Goal: Information Seeking & Learning: Learn about a topic

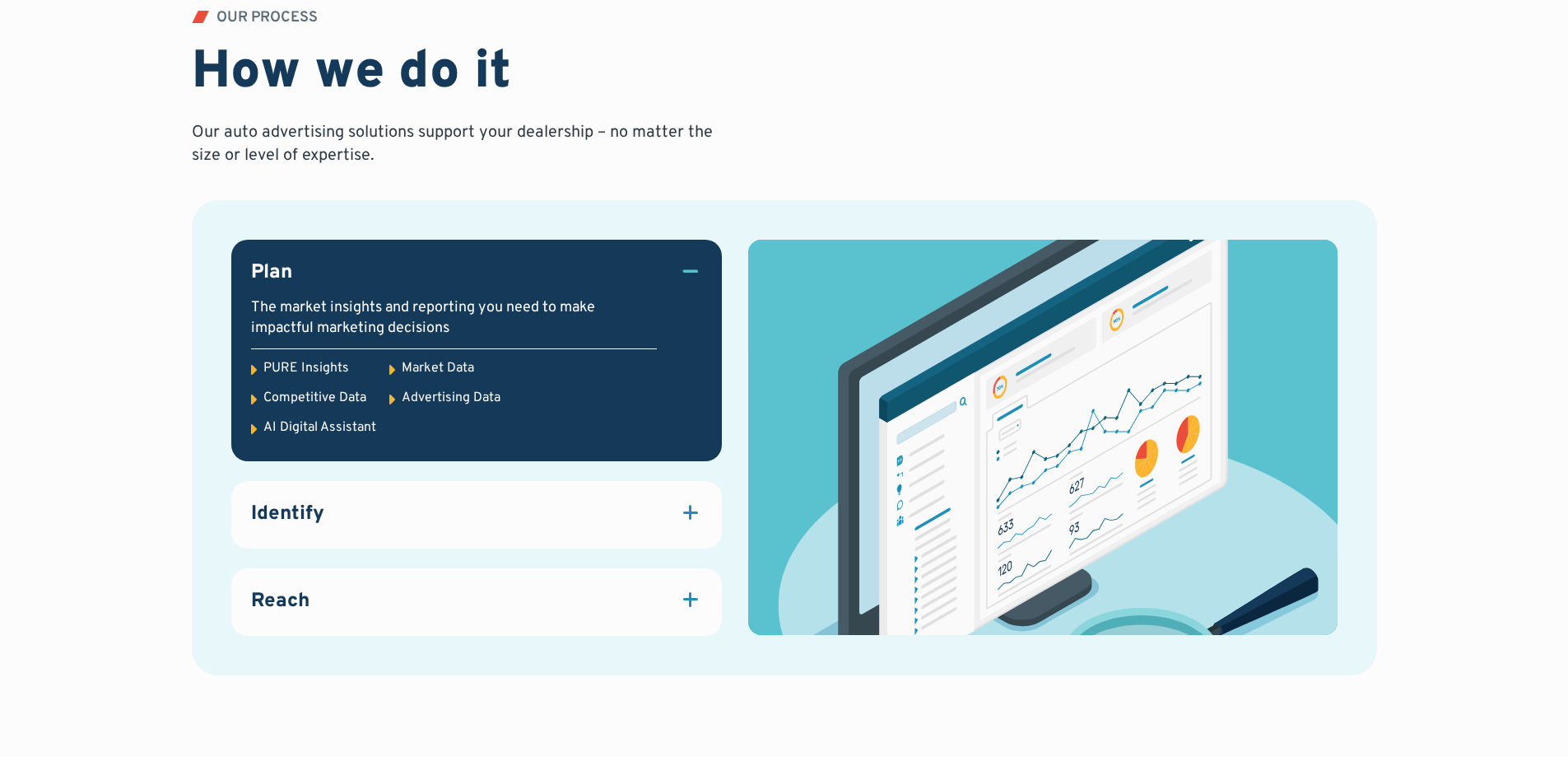
scroll to position [2388, 0]
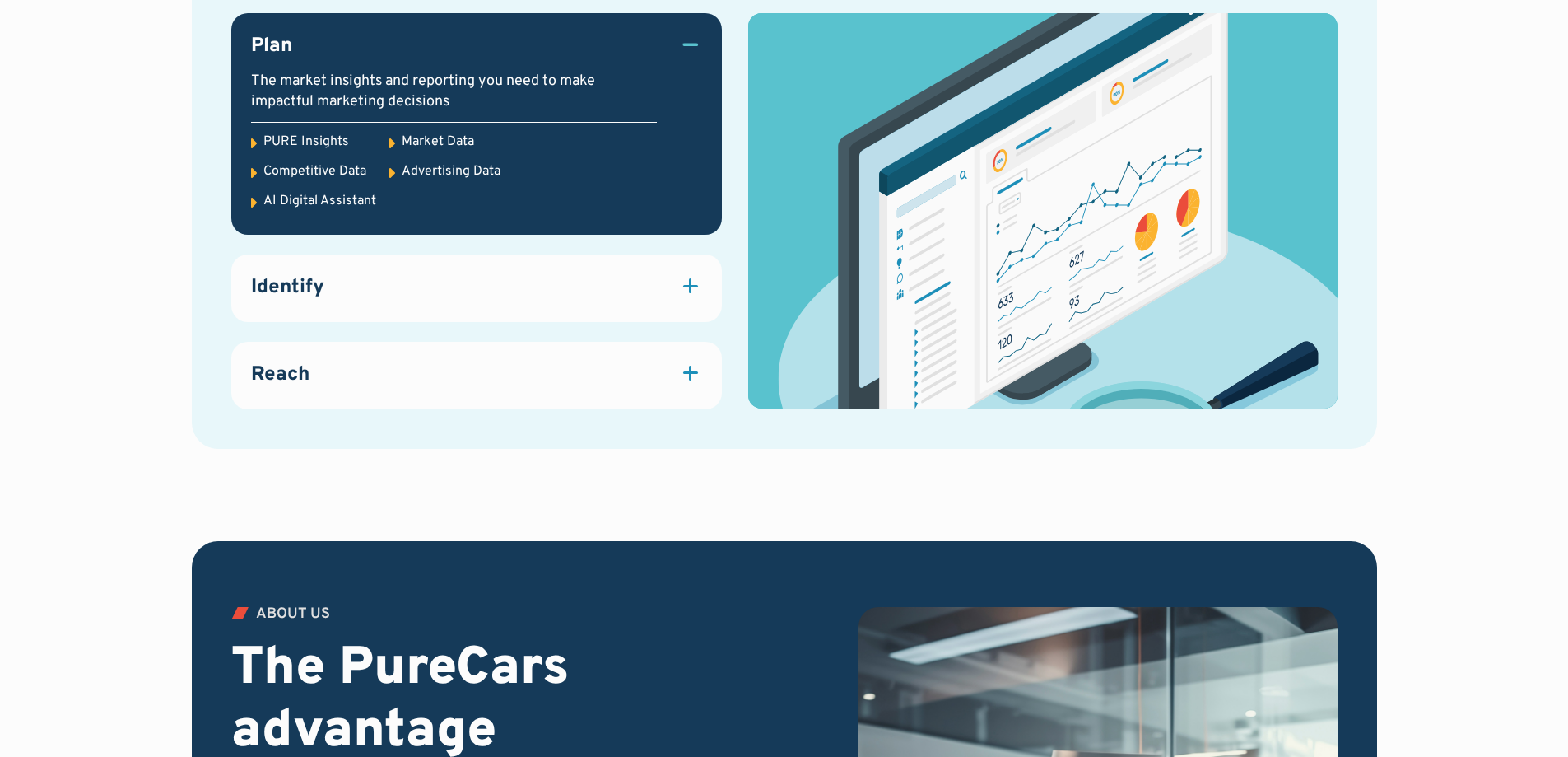
click at [686, 283] on div at bounding box center [691, 286] width 23 height 23
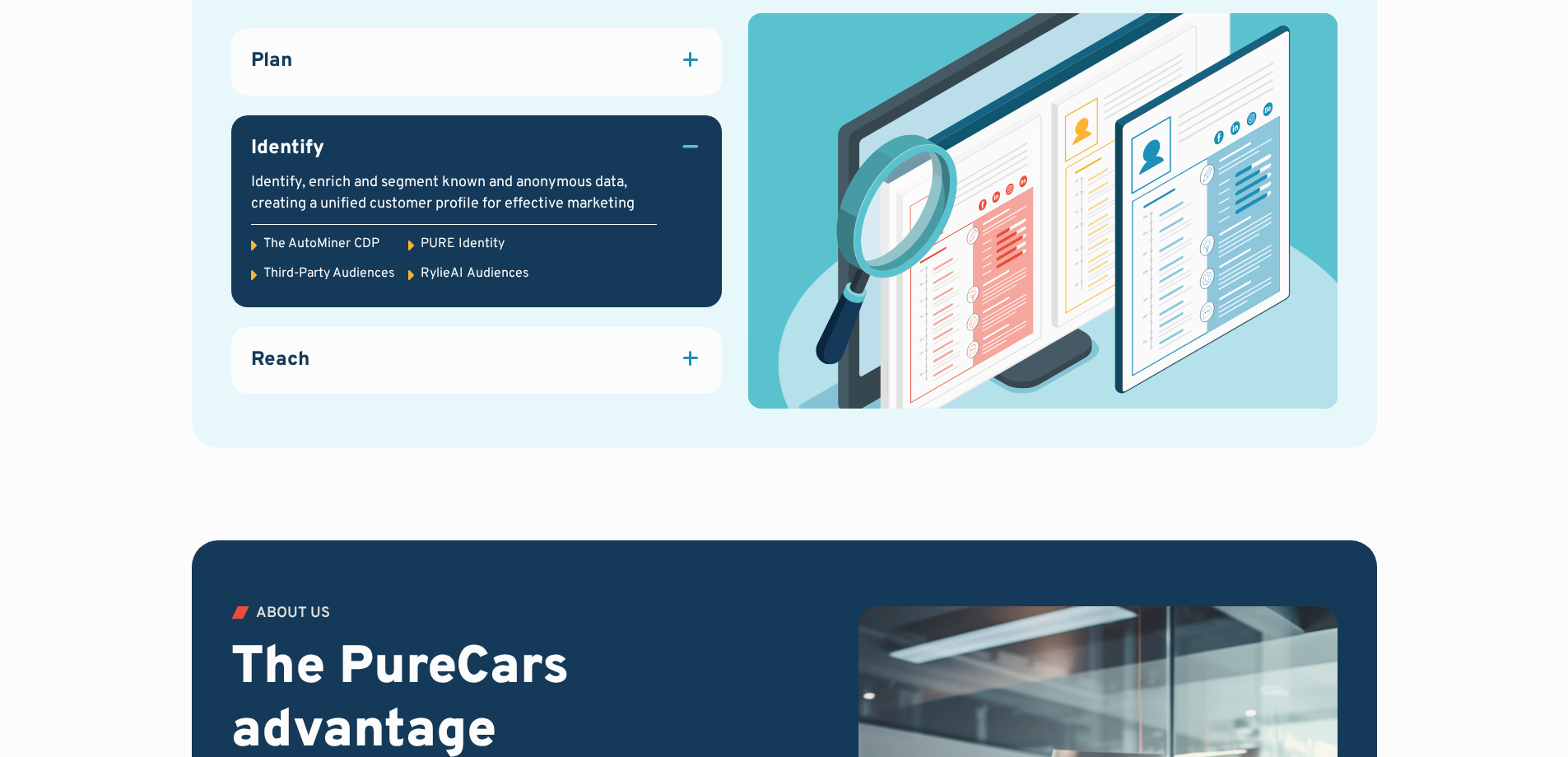
click at [692, 359] on div at bounding box center [691, 357] width 15 height 3
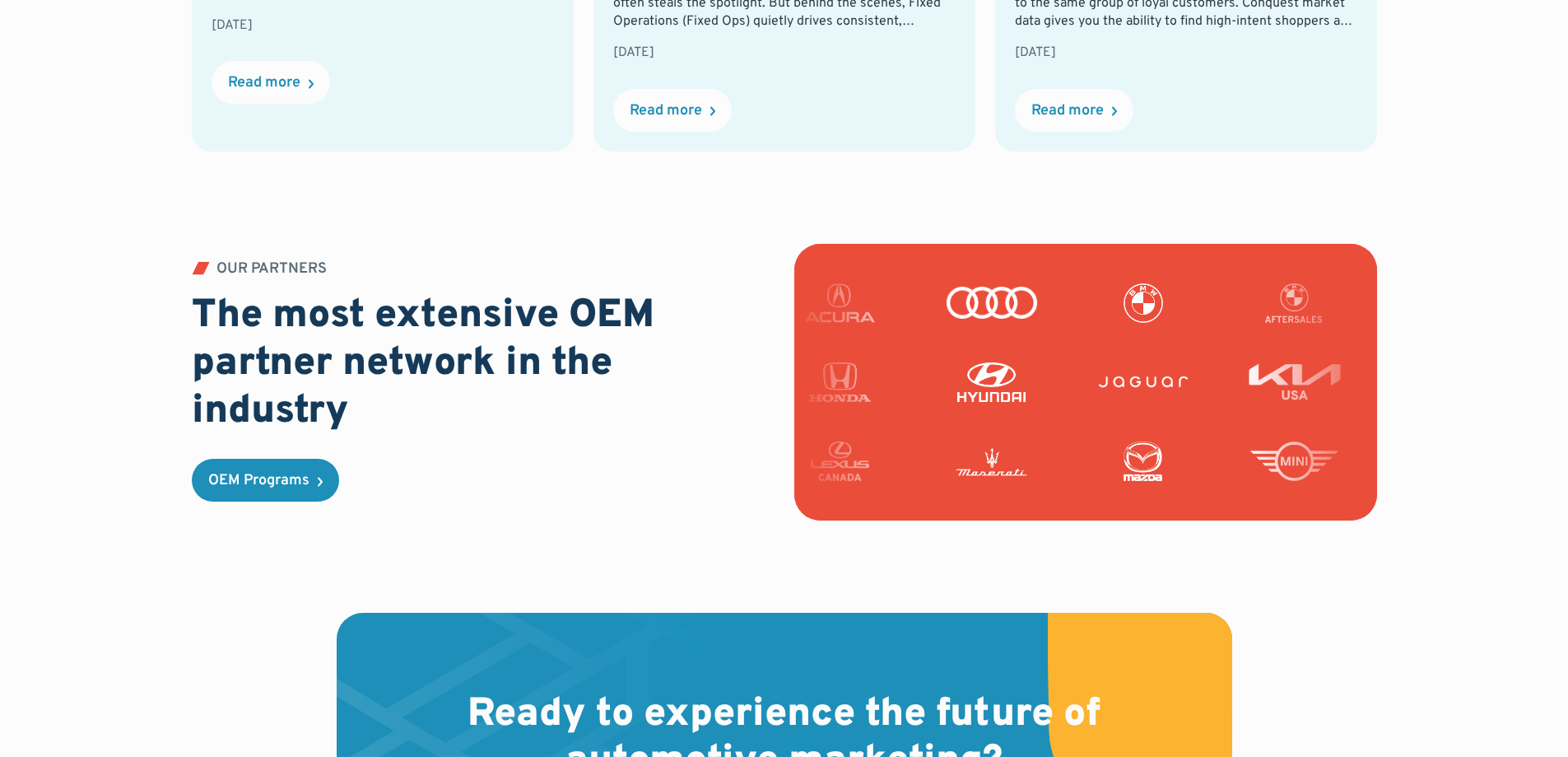
scroll to position [4364, 0]
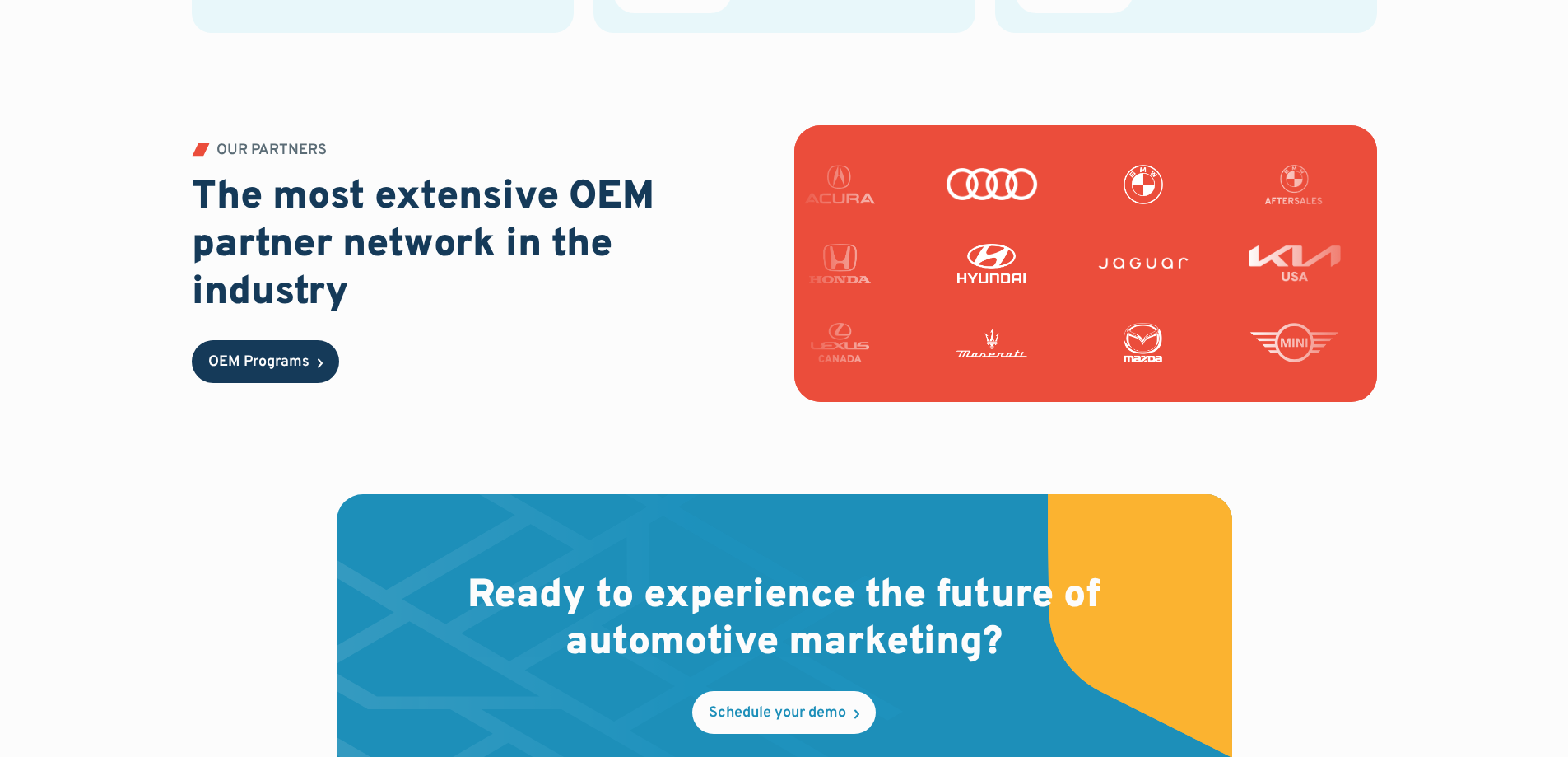
click at [300, 363] on div "OEM Programs" at bounding box center [258, 362] width 101 height 15
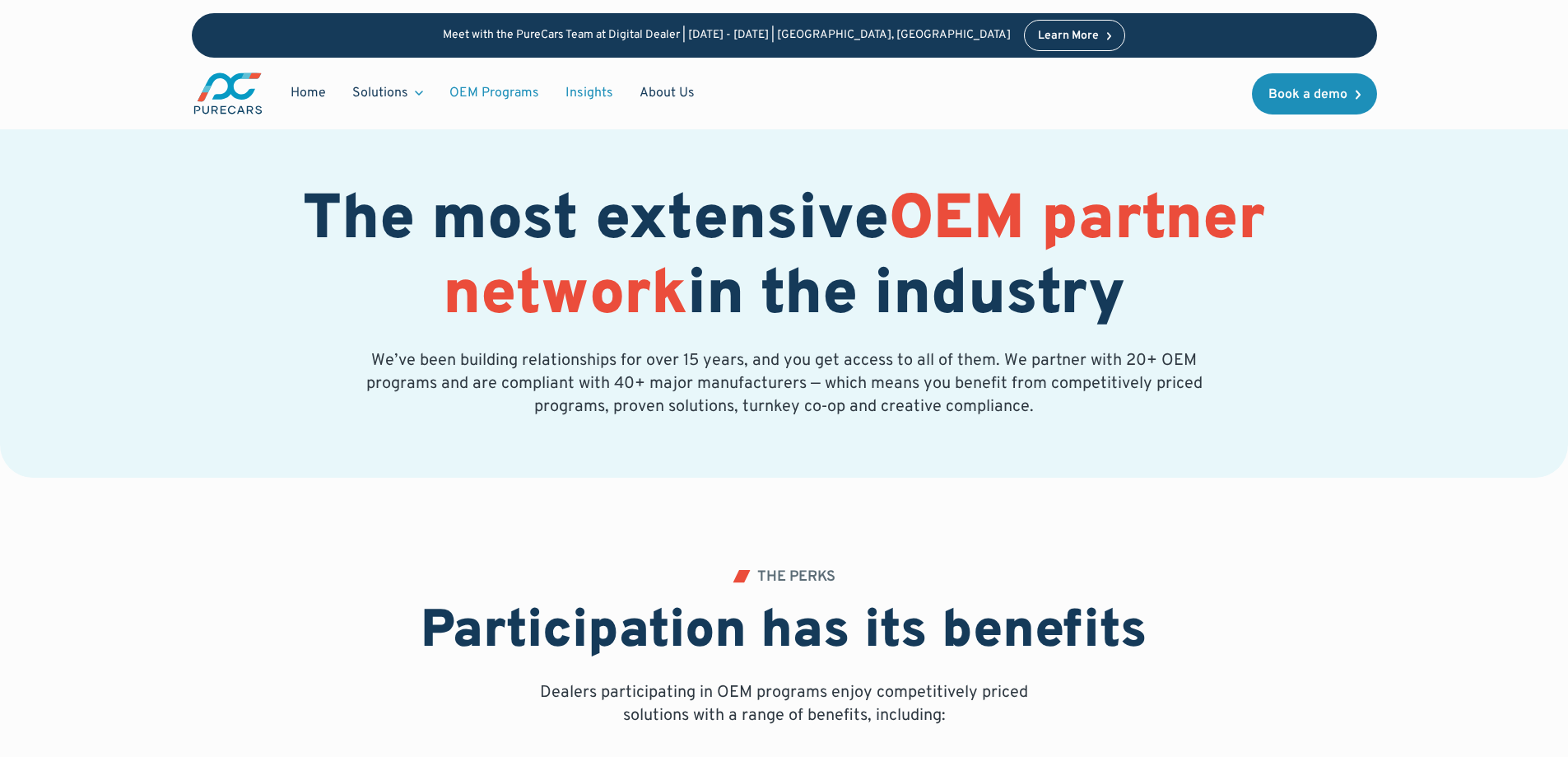
click at [575, 89] on link "Insights" at bounding box center [589, 93] width 74 height 31
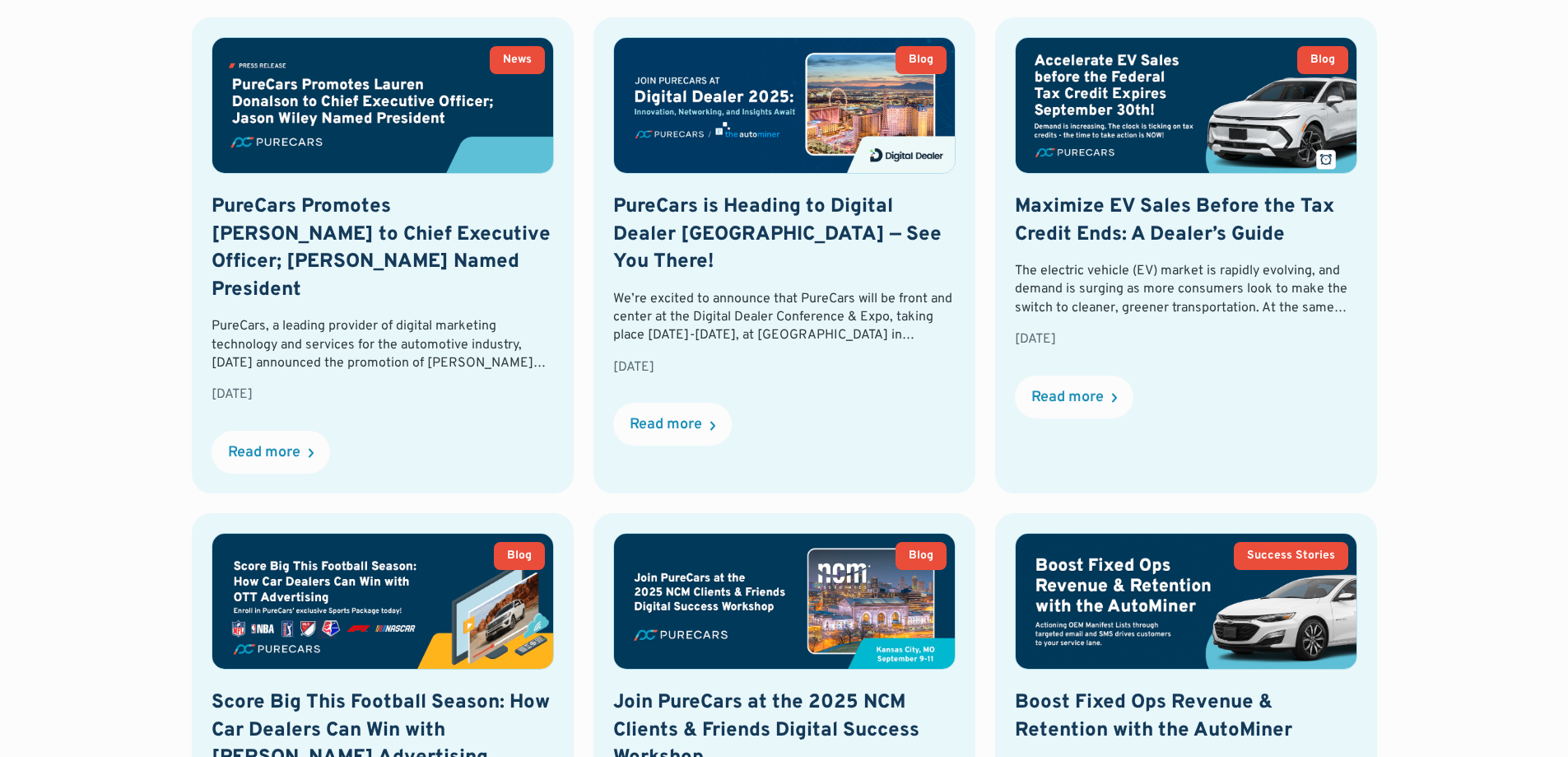
scroll to position [1217, 0]
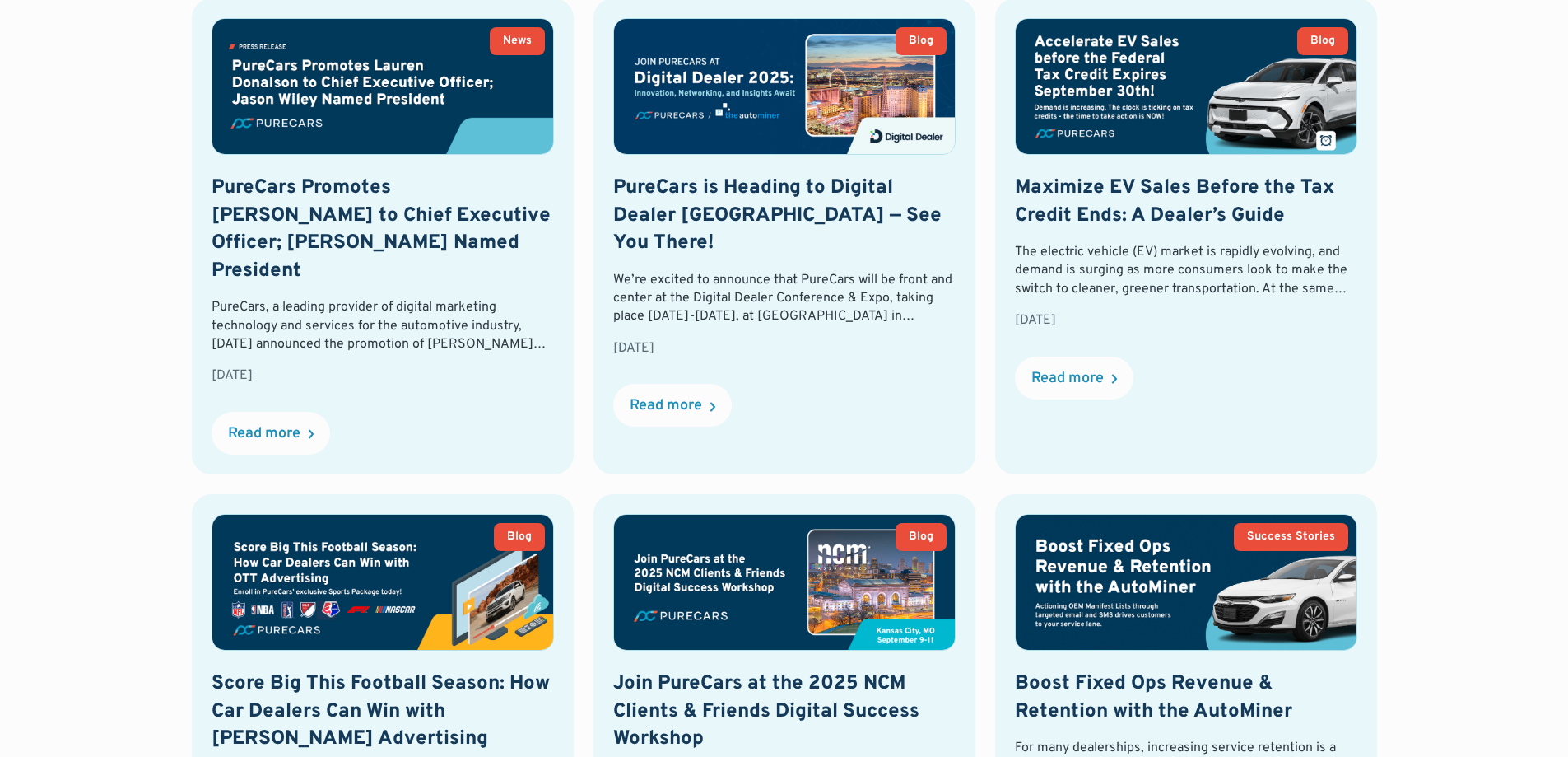
click at [1452, 354] on div "All Blog Success Stories News Videos Product Videos Thank you! Your submission …" at bounding box center [784, 248] width 1412 height 1706
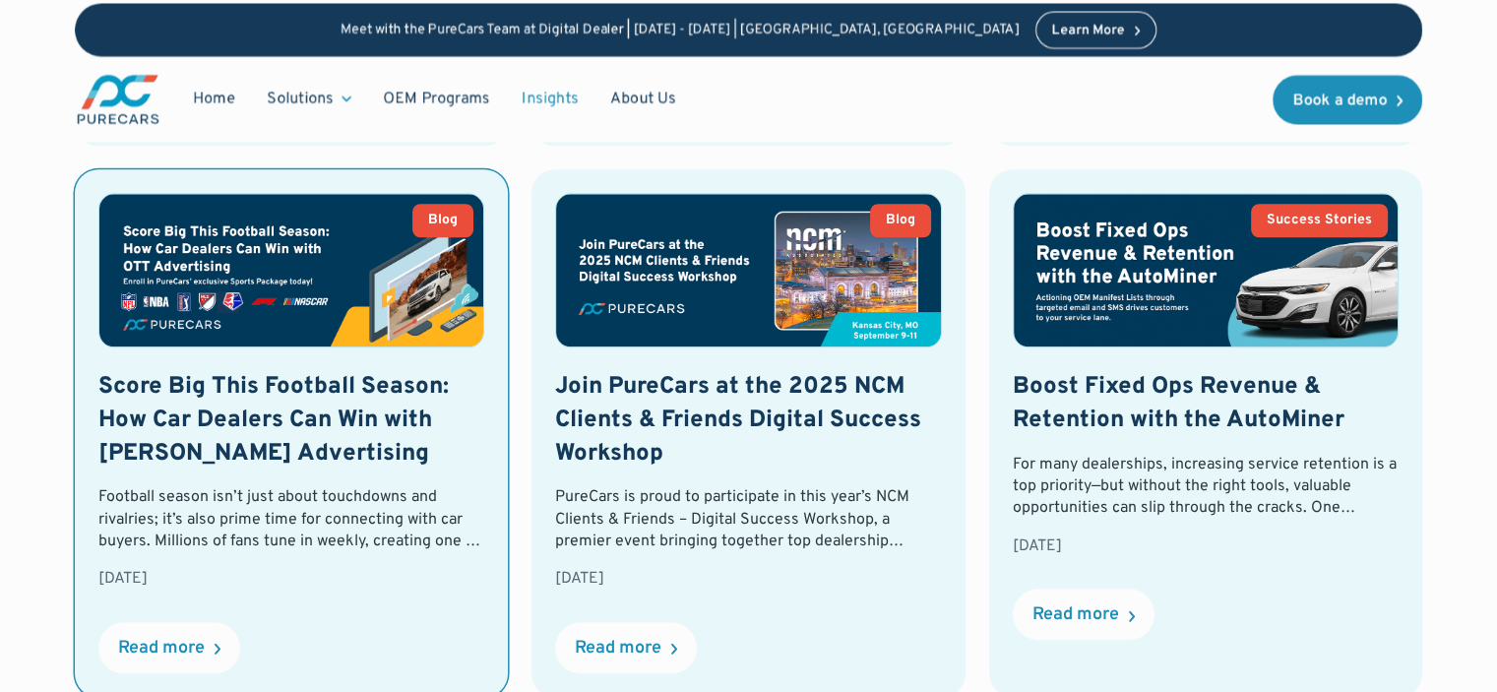
scroll to position [1827, 0]
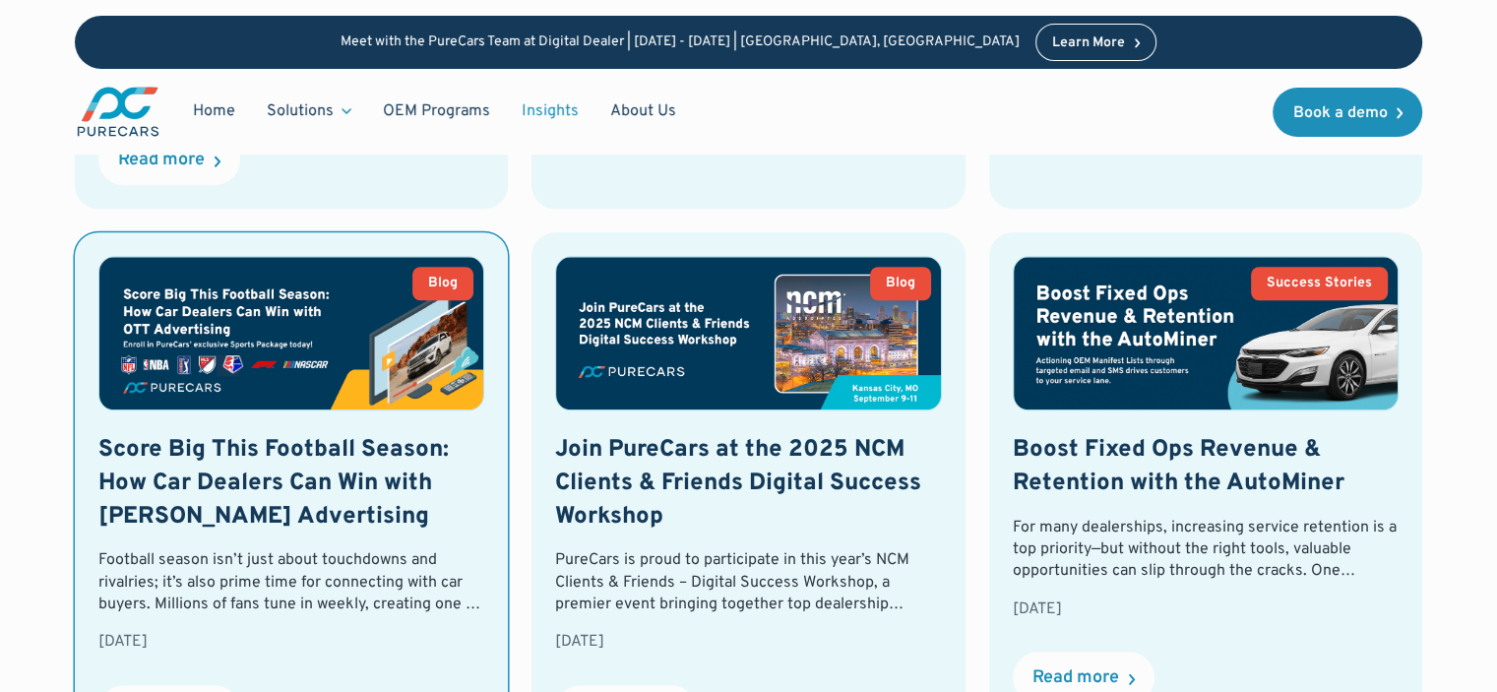
click at [405, 691] on div "Score Big This Football Season: How Car Dealers Can Win with OTT Advertising Fo…" at bounding box center [291, 584] width 386 height 301
